Goal: Entertainment & Leisure: Consume media (video, audio)

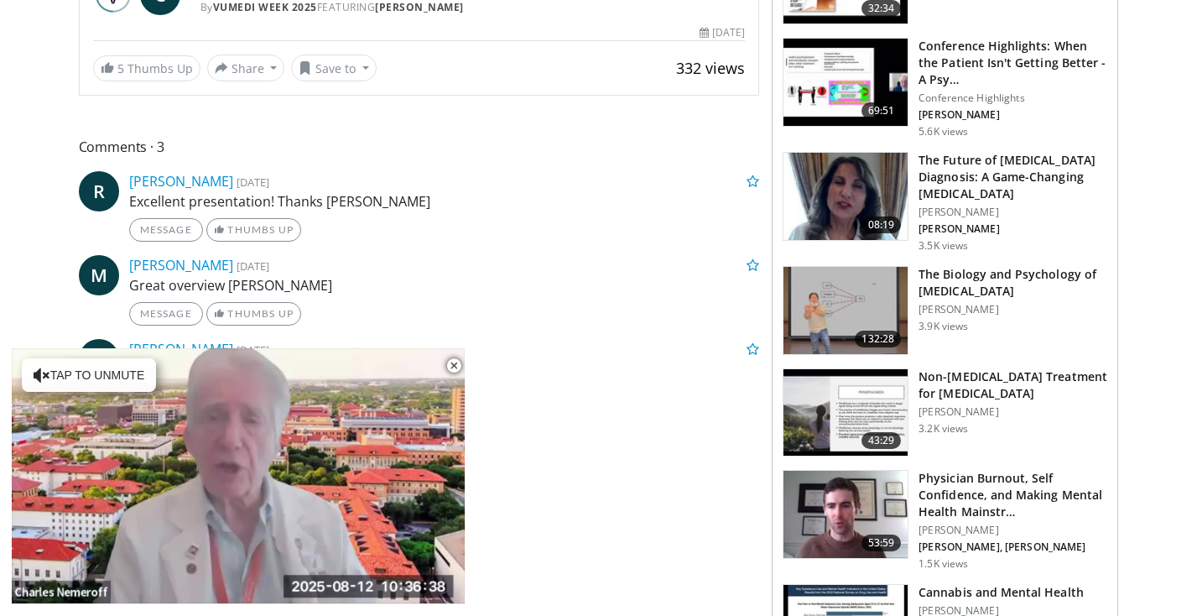
scroll to position [636, 0]
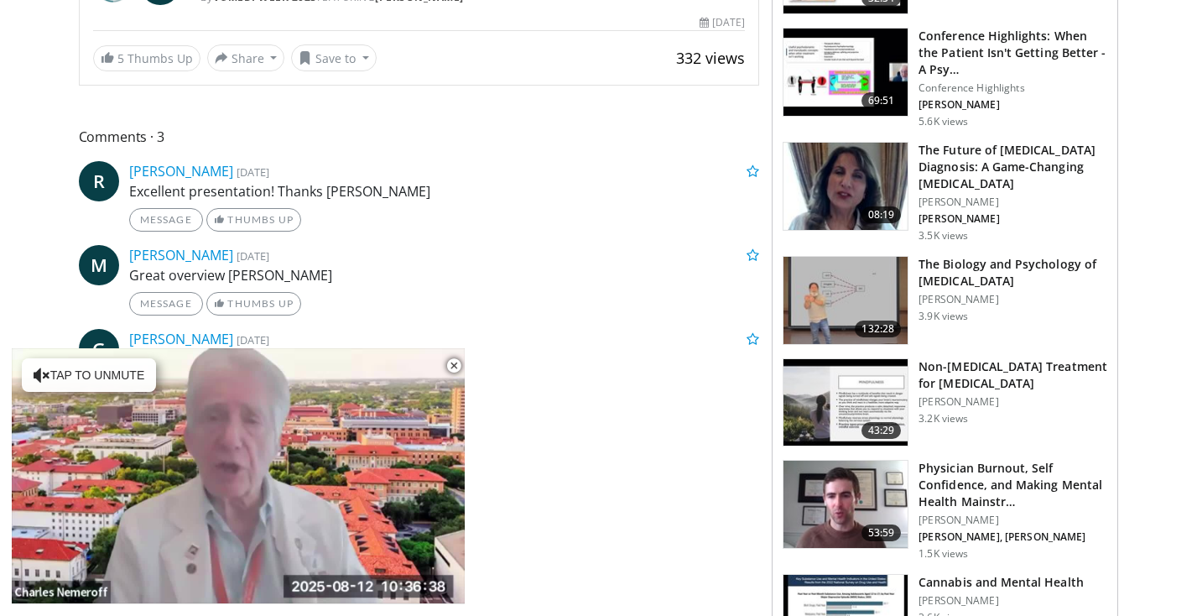
click at [839, 304] on img at bounding box center [845, 300] width 124 height 87
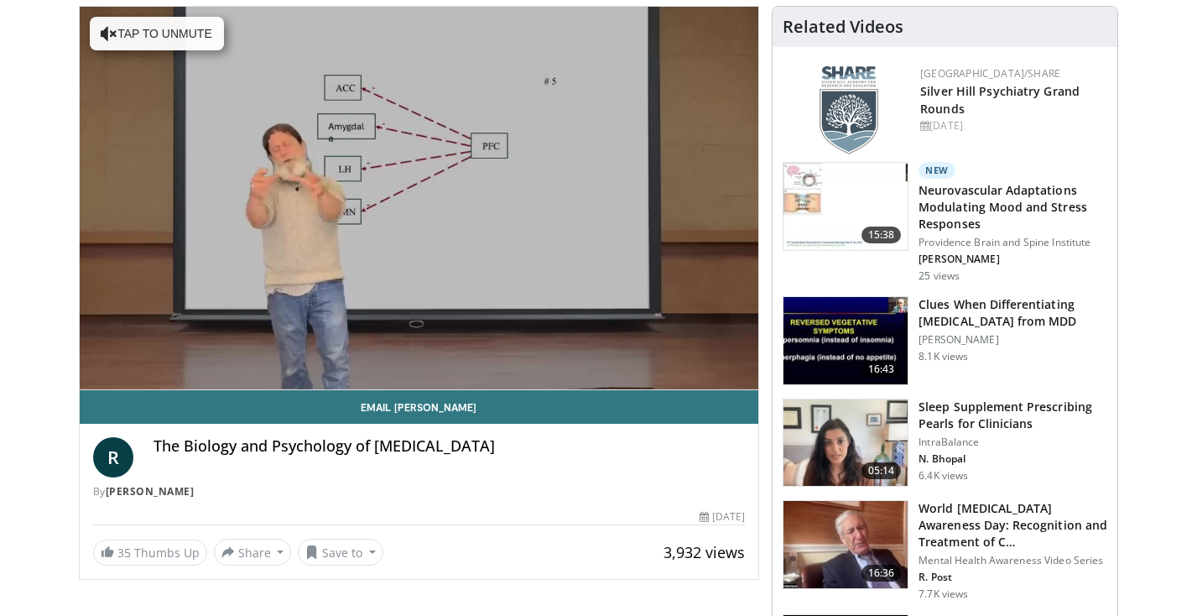
scroll to position [168, 2]
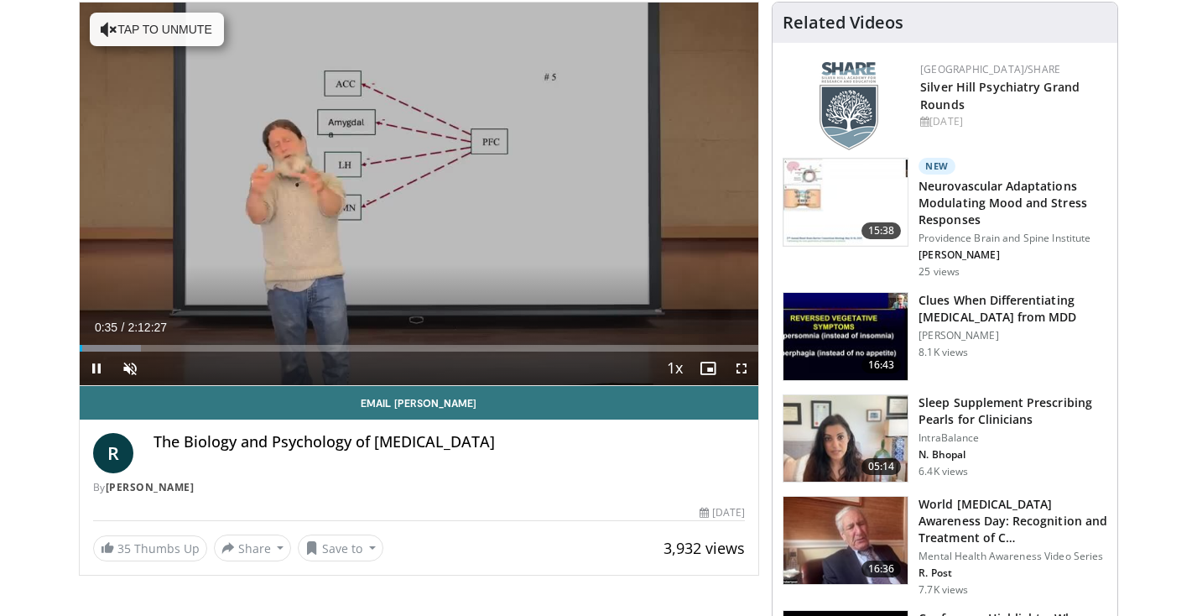
click at [743, 366] on span "Video Player" at bounding box center [742, 368] width 34 height 34
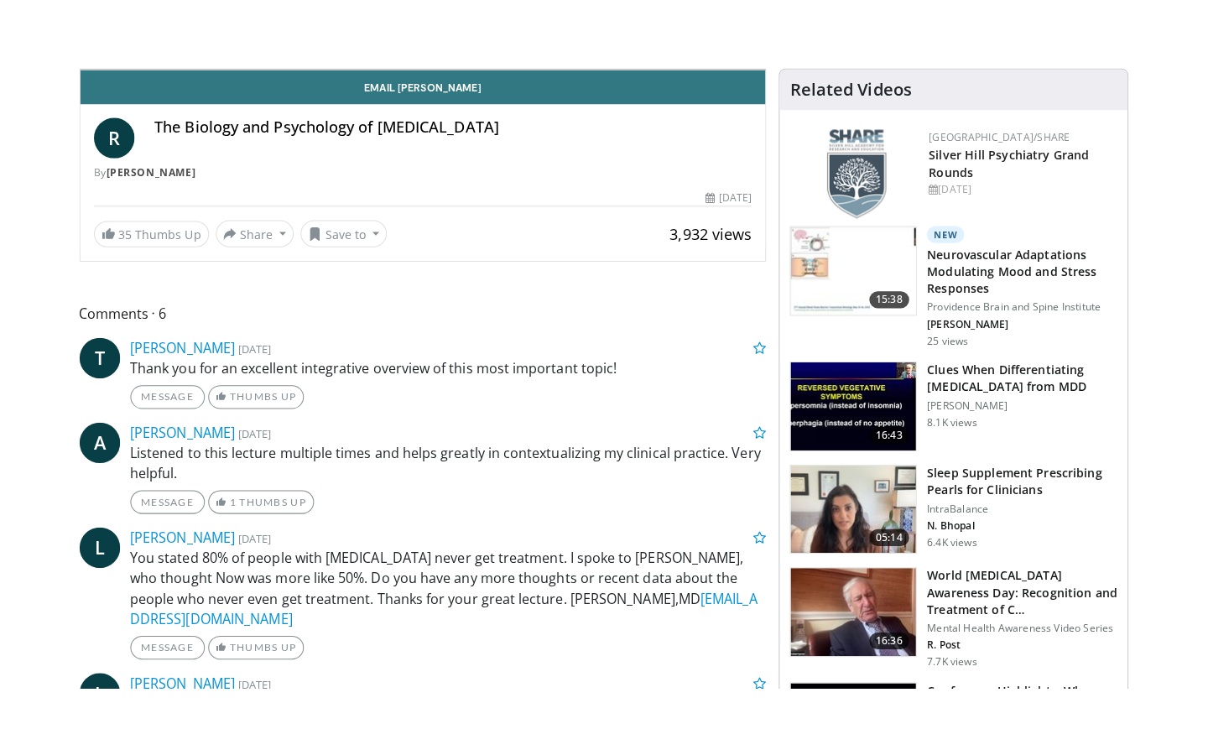
scroll to position [0, 0]
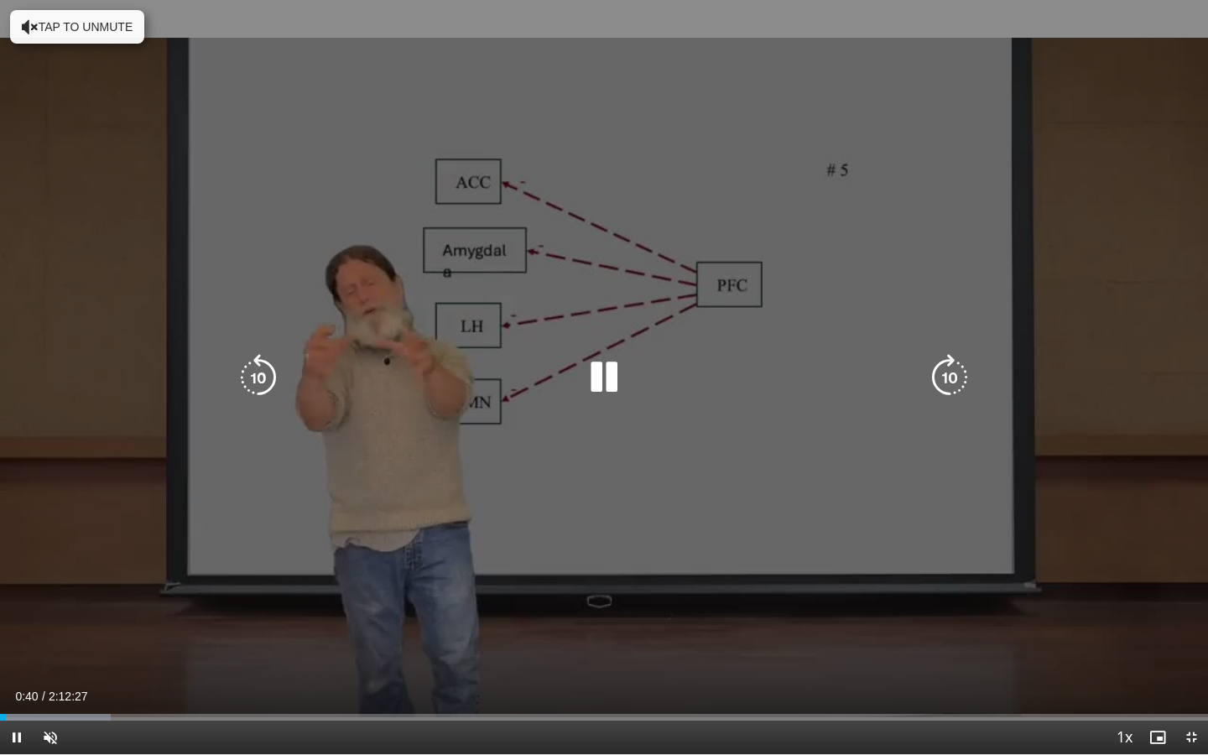
click at [77, 28] on button "Tap to unmute" at bounding box center [77, 27] width 134 height 34
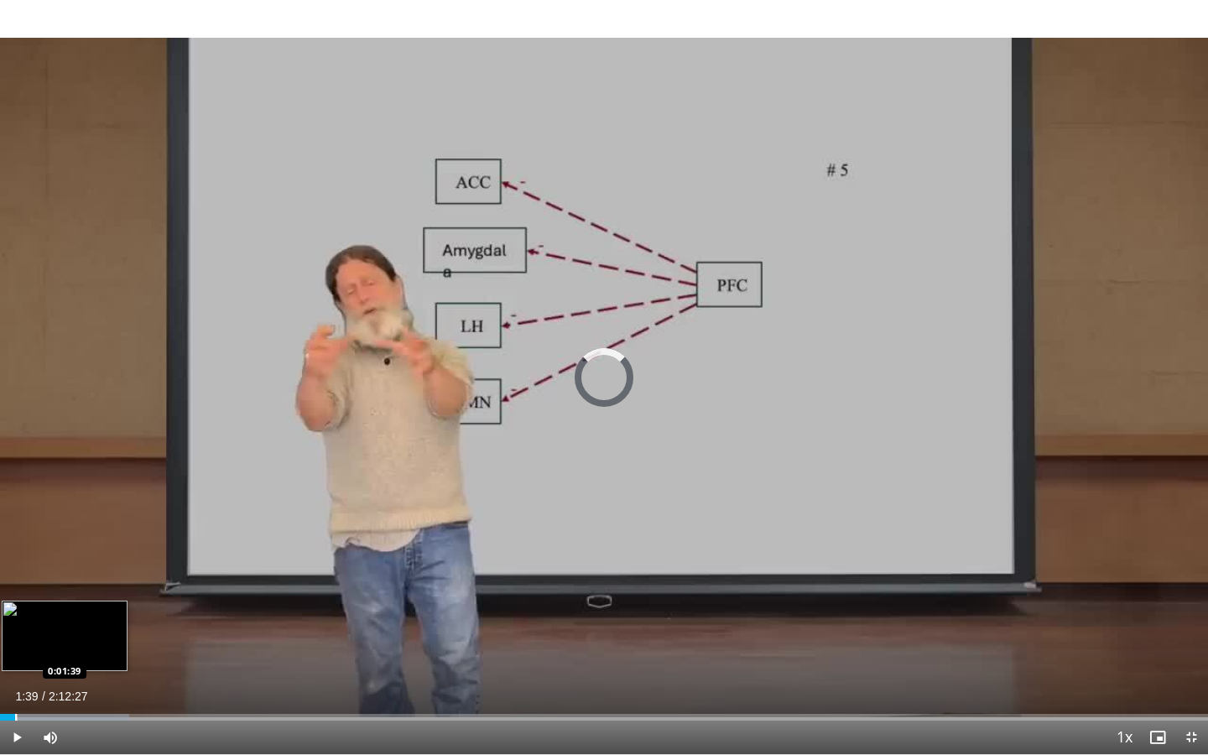
click at [15, 615] on div "Progress Bar" at bounding box center [16, 717] width 2 height 7
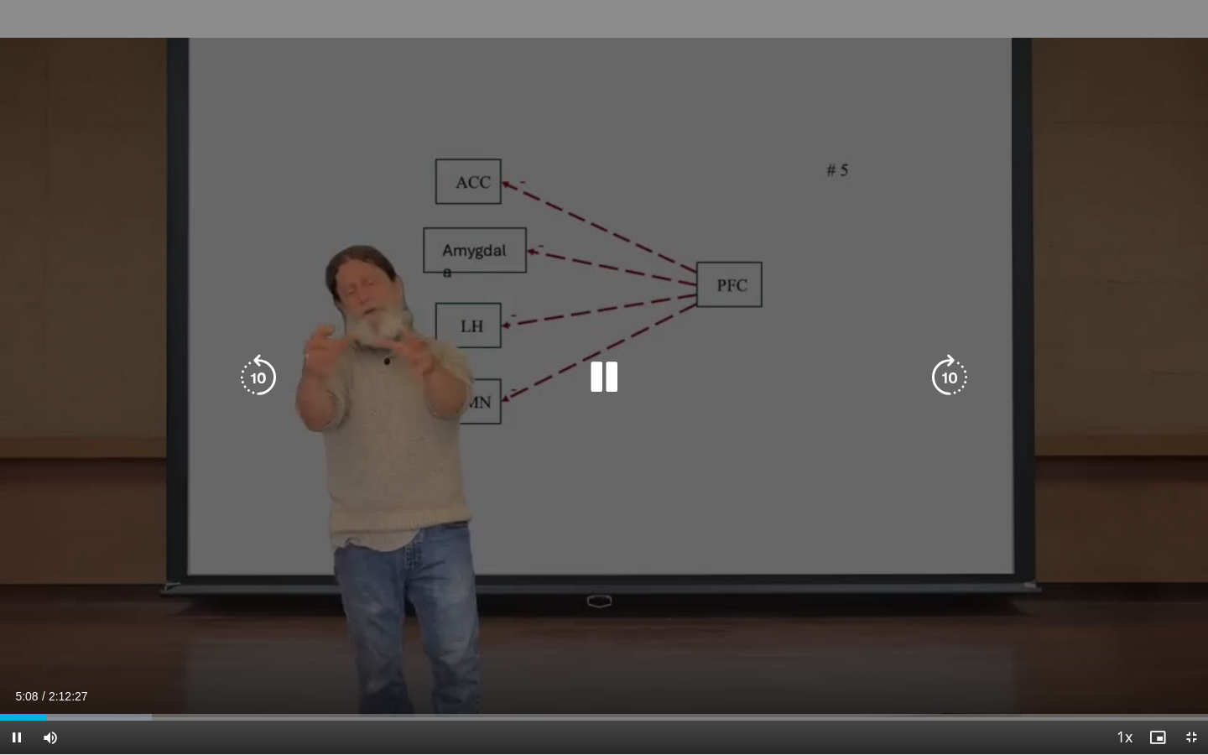
click at [601, 377] on icon "Video Player" at bounding box center [603, 377] width 47 height 47
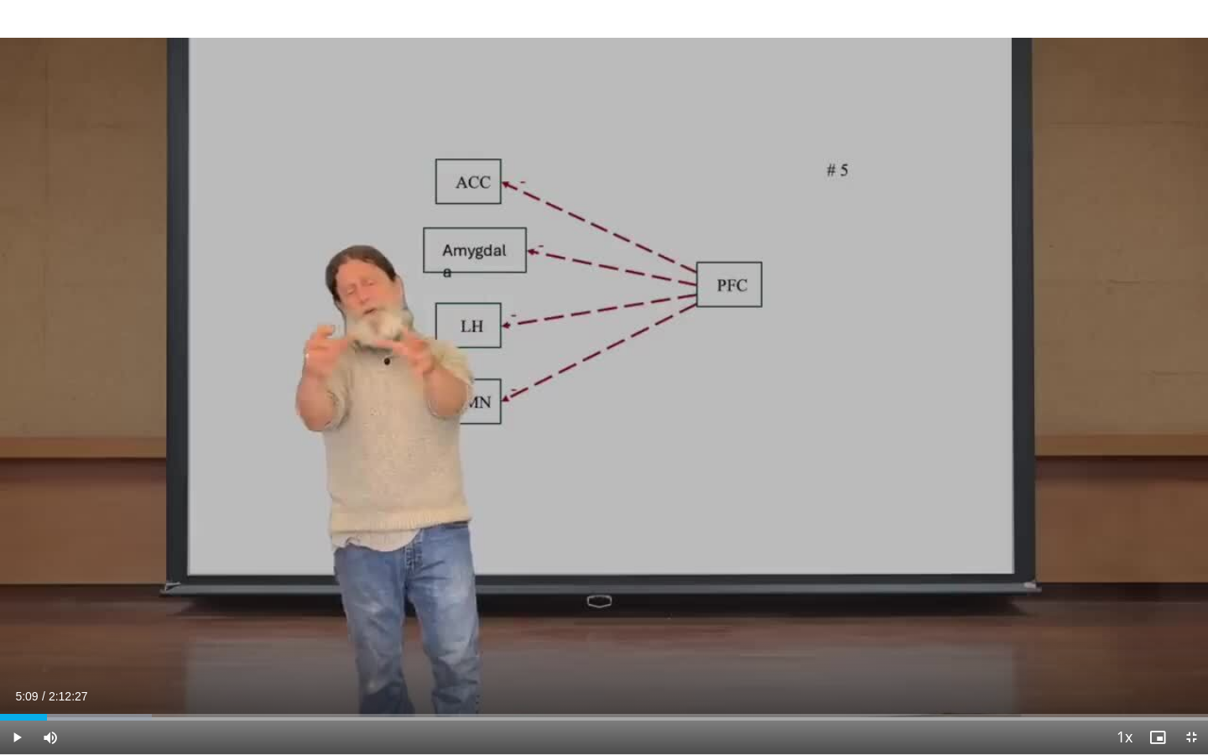
click at [1192, 615] on span "Video Player" at bounding box center [1191, 737] width 34 height 34
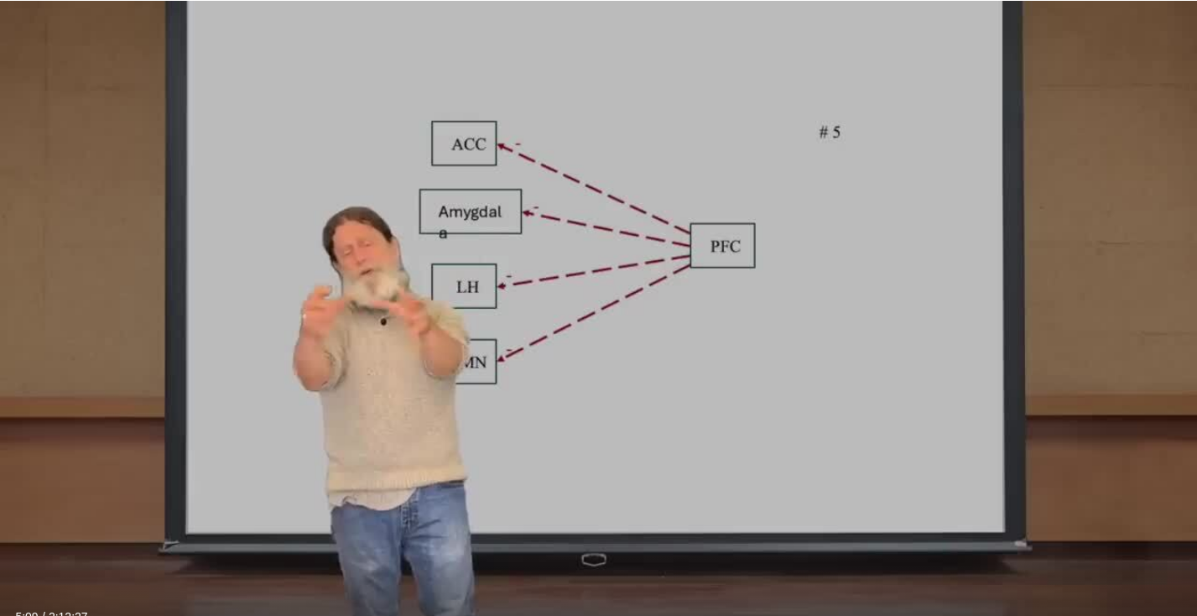
scroll to position [0, 2]
